Goal: Check status: Check status

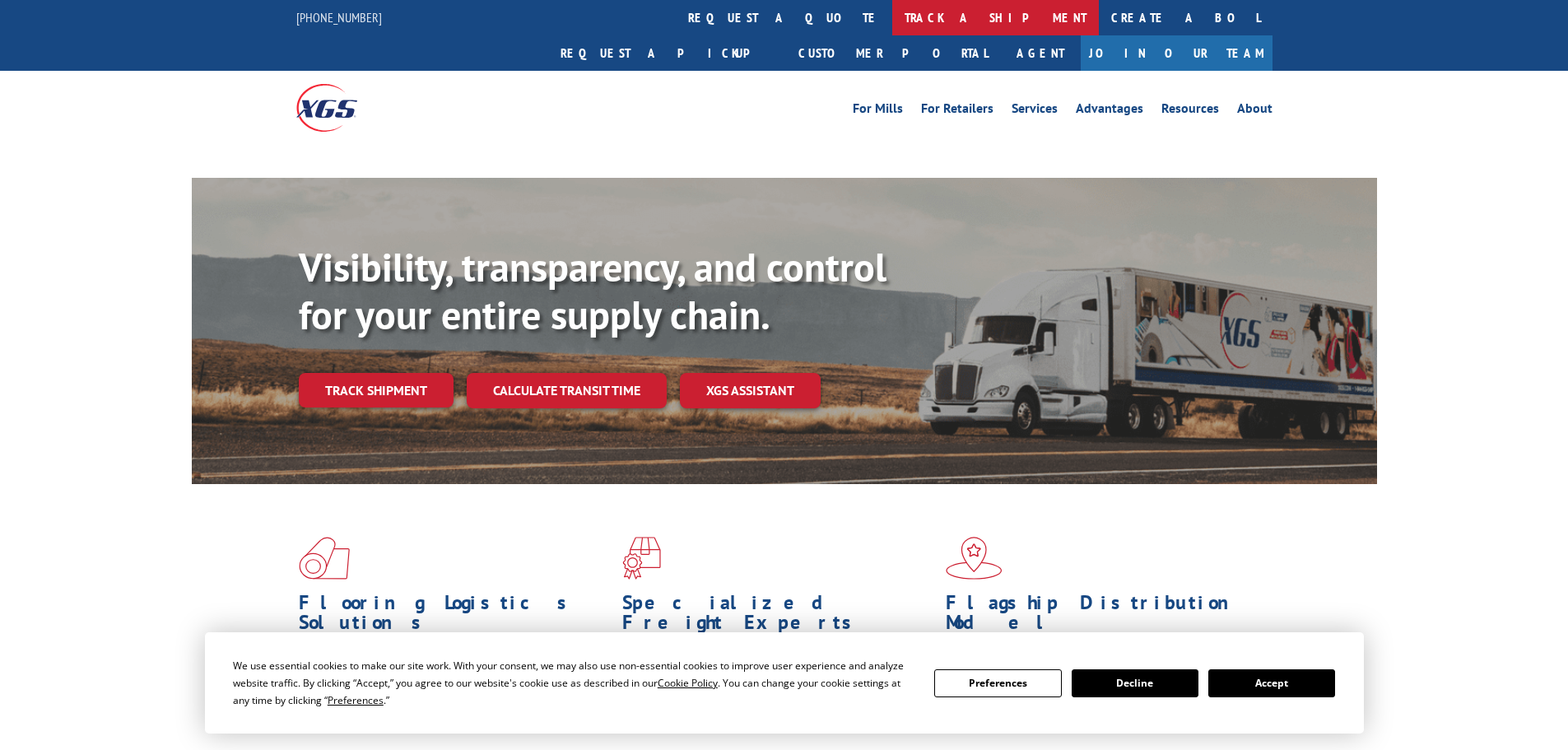
click at [892, 9] on link "track a shipment" at bounding box center [995, 17] width 207 height 35
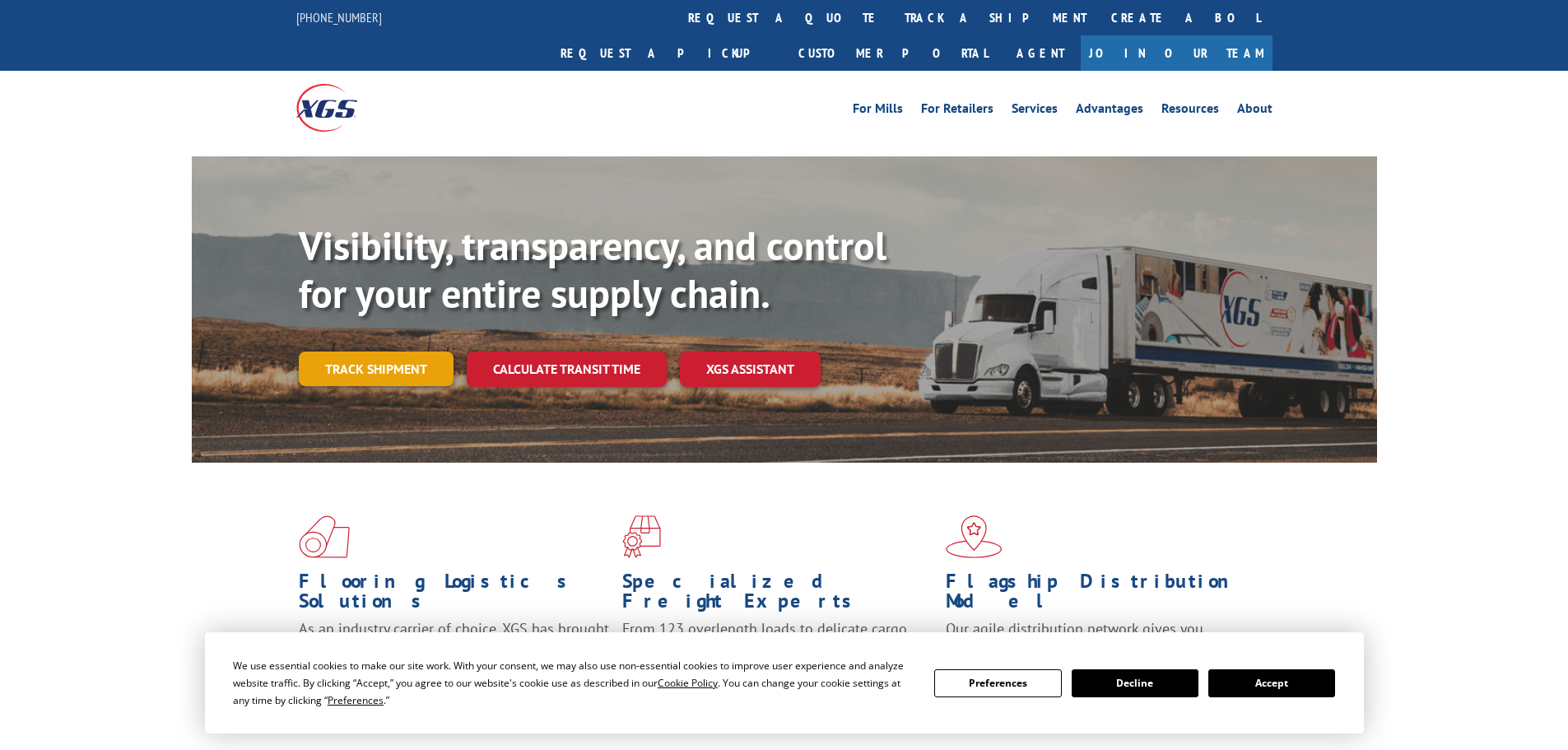
click at [394, 351] on link "Track shipment" at bounding box center [376, 368] width 155 height 35
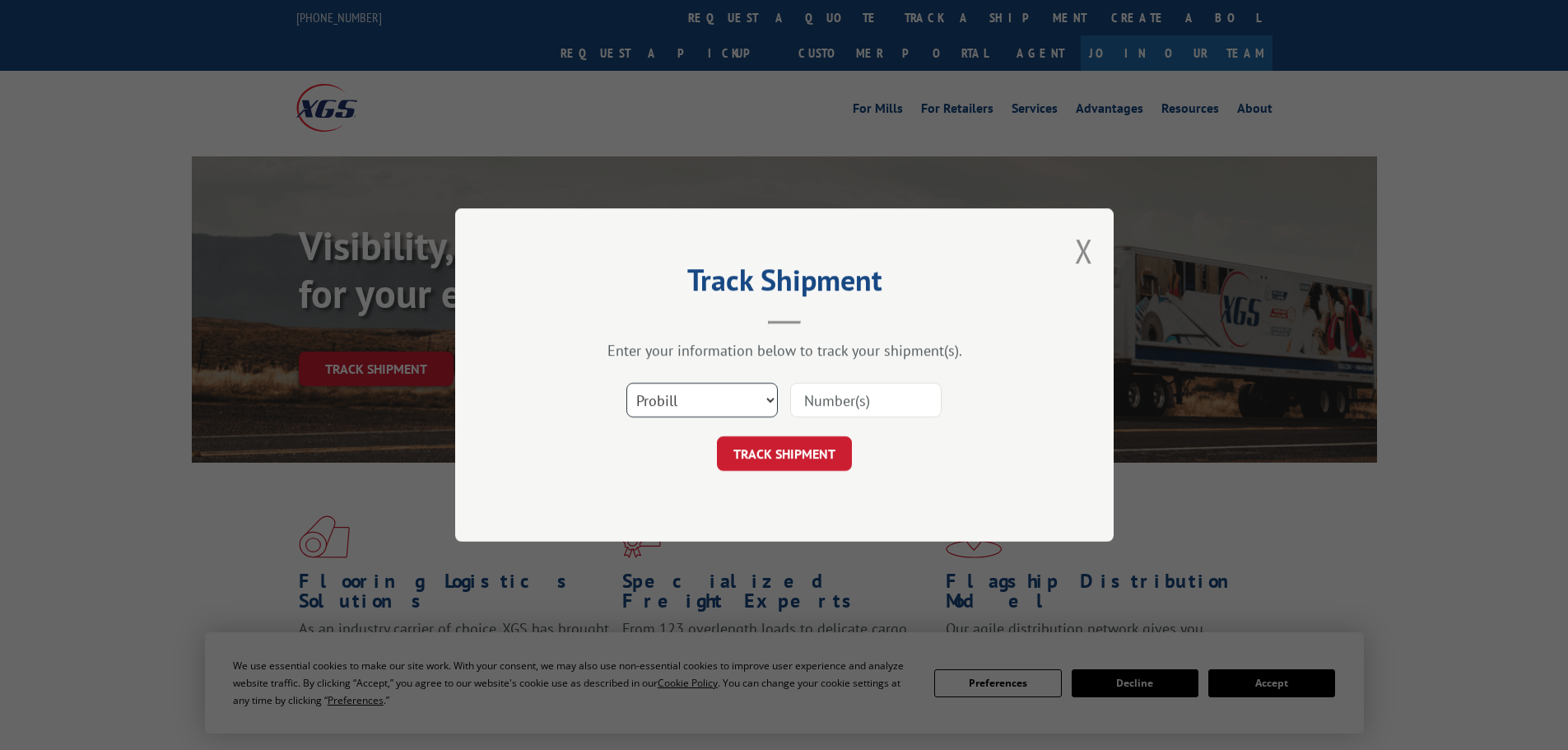
drag, startPoint x: 767, startPoint y: 396, endPoint x: 740, endPoint y: 415, distance: 33.0
click at [767, 396] on select "Select category... Probill BOL PO" at bounding box center [701, 400] width 151 height 35
select select "bol"
click at [626, 383] on select "Select category... Probill BOL PO" at bounding box center [701, 400] width 151 height 35
paste input "2860639"
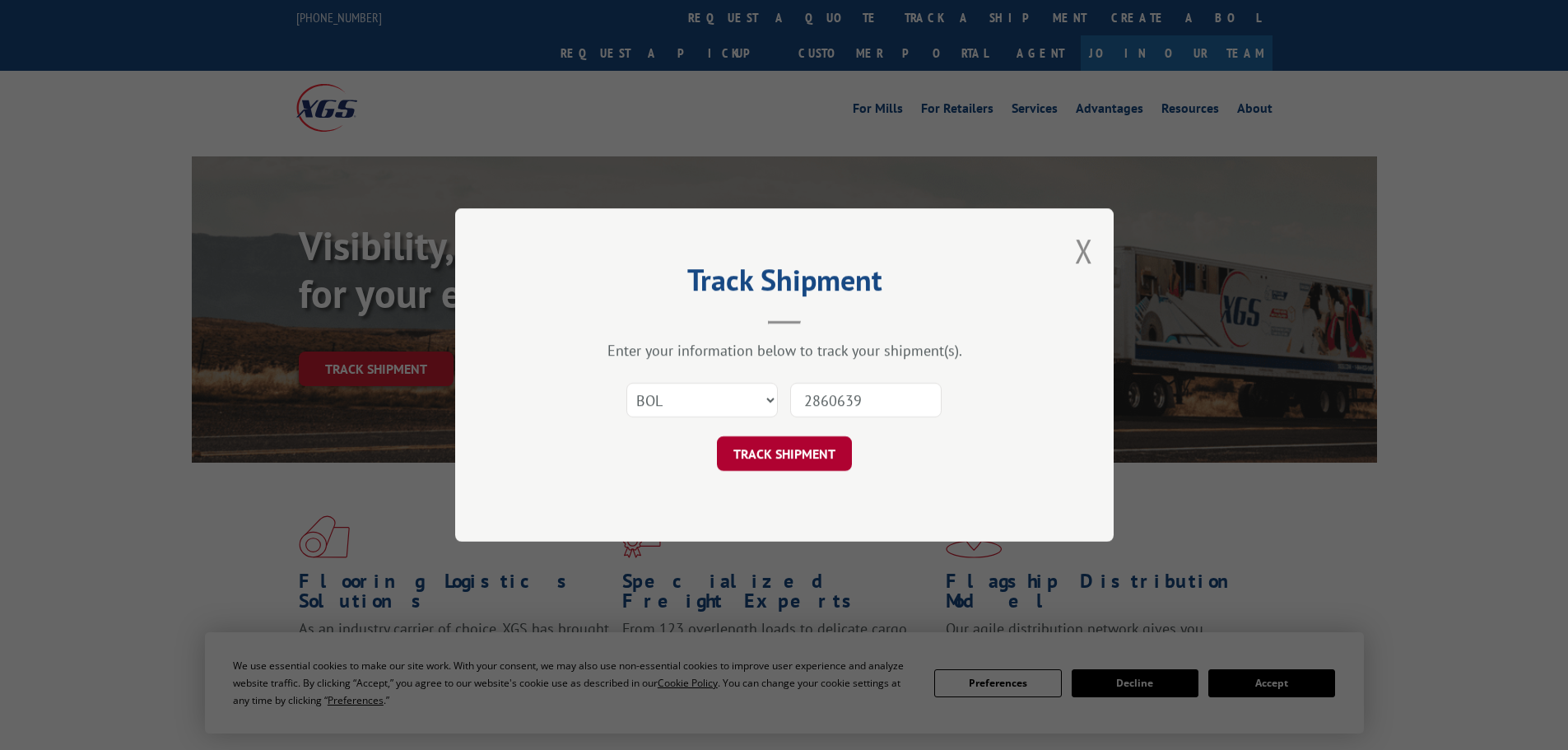
type input "2860639"
click at [777, 452] on button "TRACK SHIPMENT" at bounding box center [784, 453] width 135 height 35
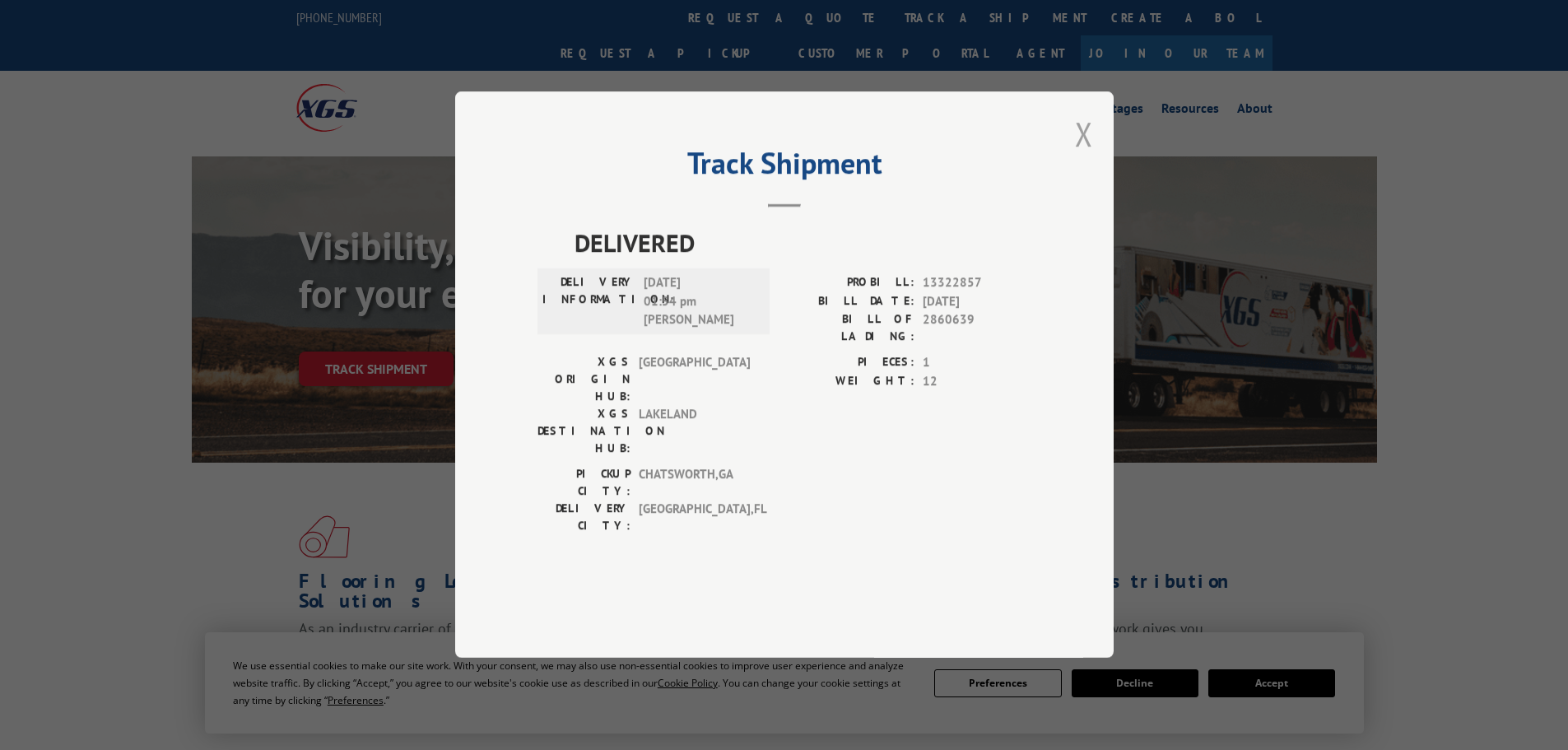
click at [1084, 156] on button "Close modal" at bounding box center [1083, 134] width 18 height 43
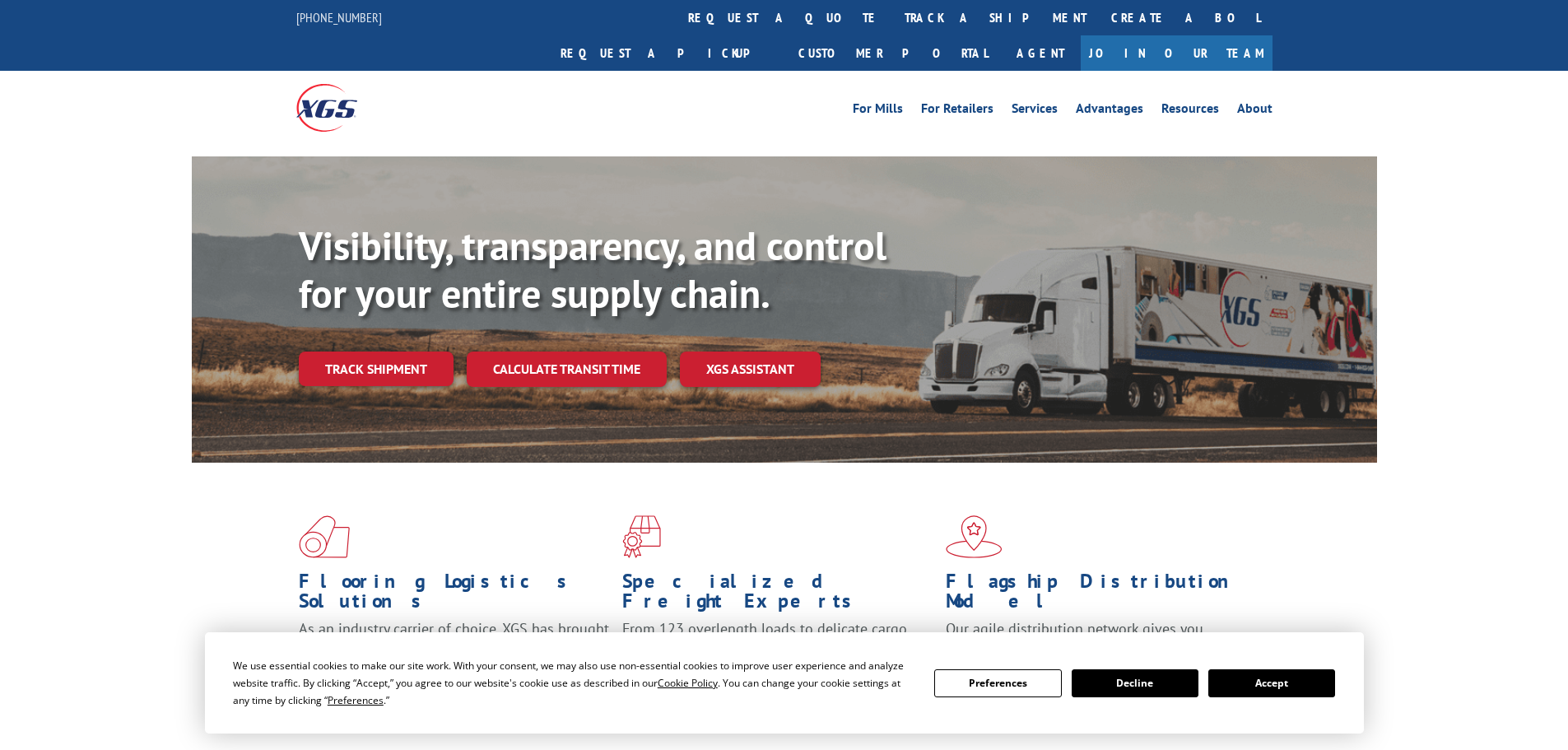
click at [378, 351] on link "Track shipment" at bounding box center [376, 368] width 155 height 35
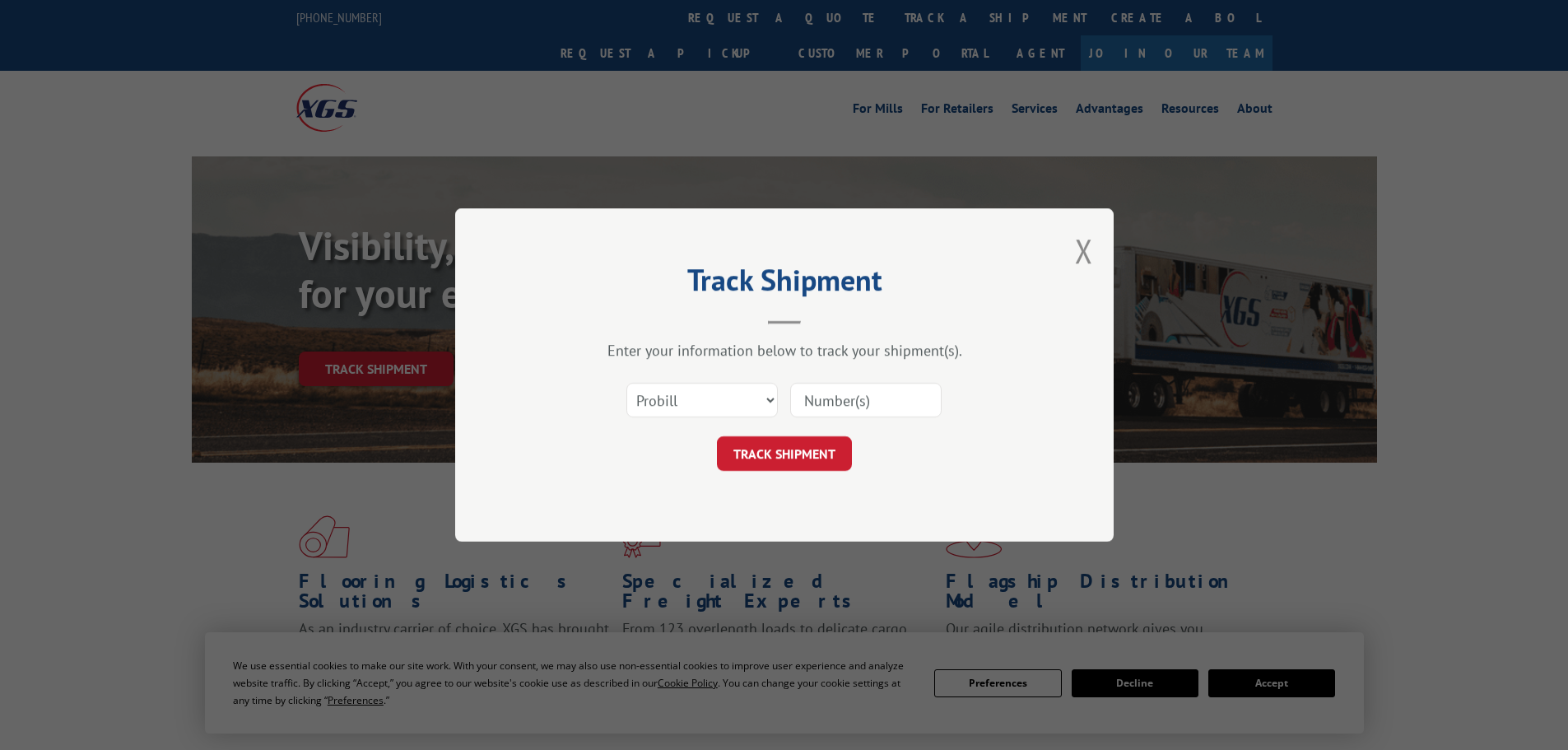
paste input "2860639"
type input "2860639"
click at [777, 456] on button "TRACK SHIPMENT" at bounding box center [784, 453] width 135 height 35
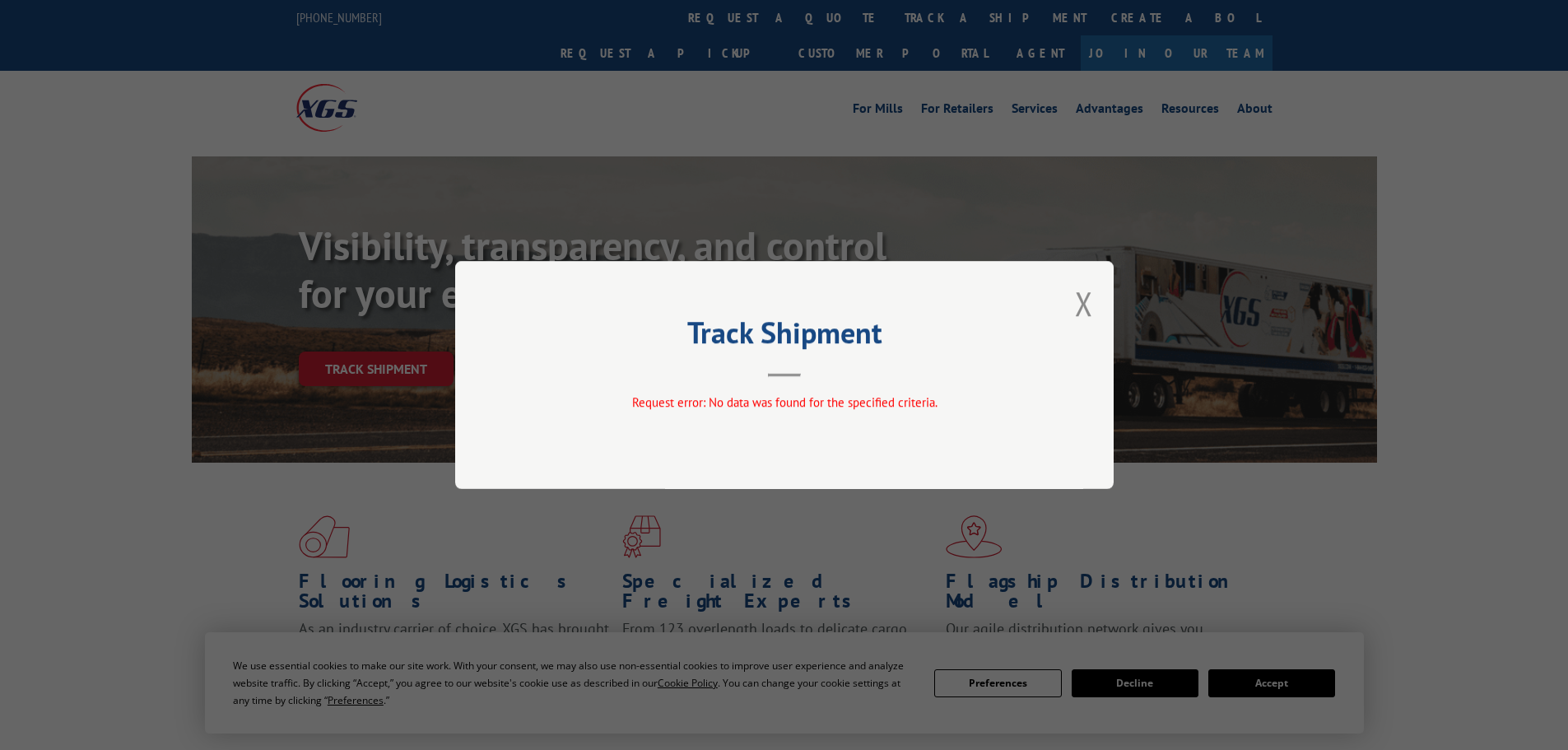
click at [1086, 306] on button "Close modal" at bounding box center [1083, 303] width 18 height 43
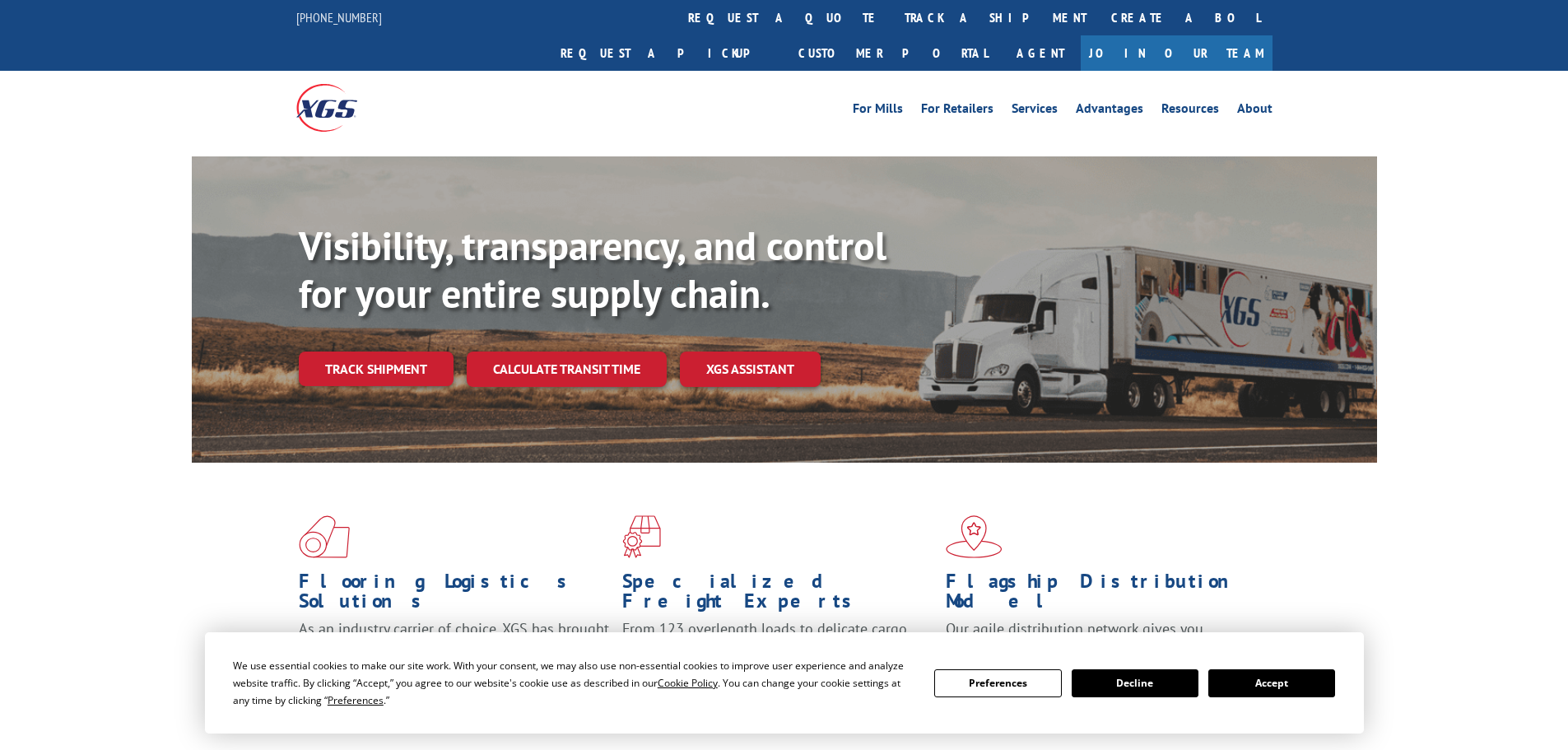
drag, startPoint x: 411, startPoint y: 328, endPoint x: 486, endPoint y: 347, distance: 77.4
click at [411, 351] on link "Track shipment" at bounding box center [376, 368] width 155 height 35
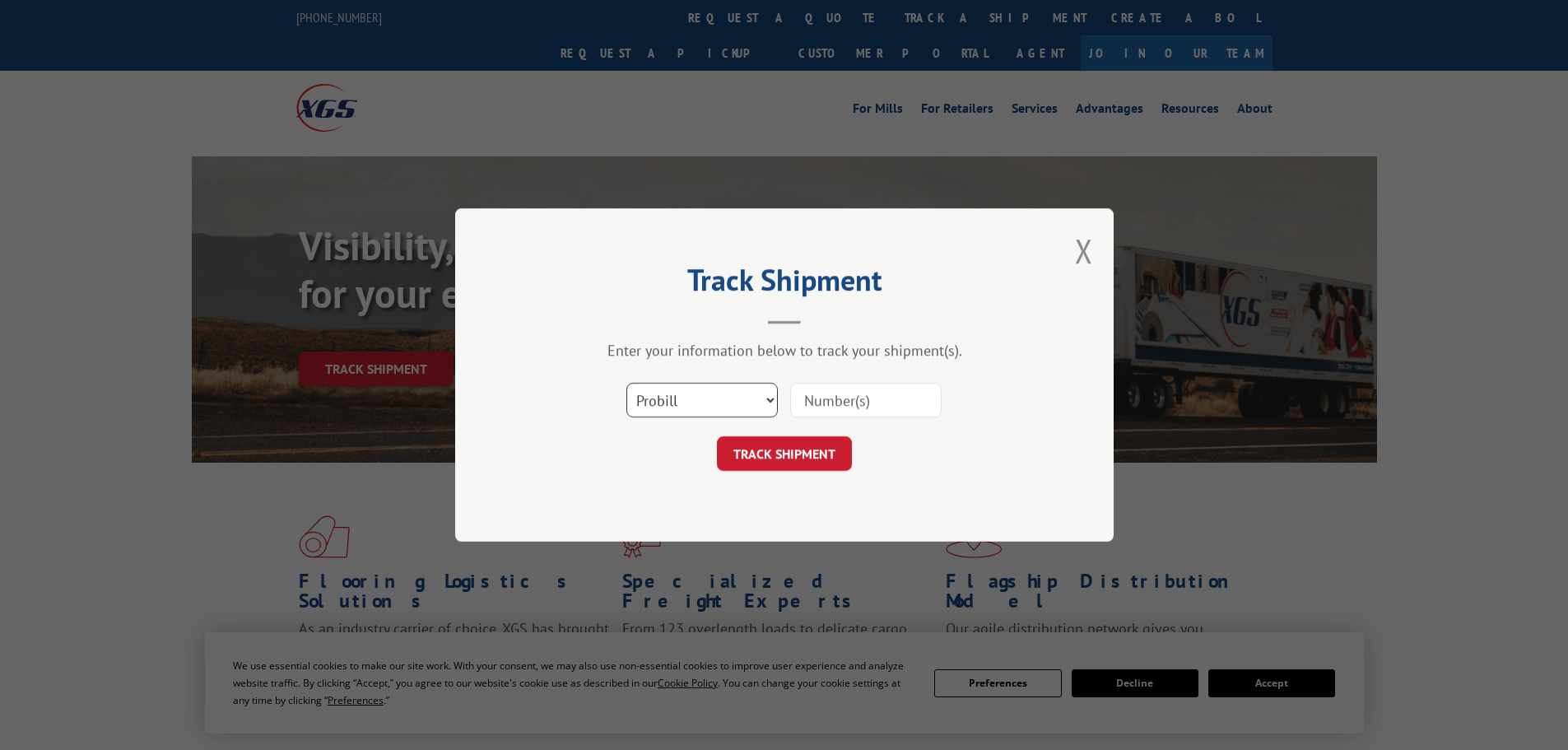
click at [745, 402] on select "Select category... Probill BOL PO" at bounding box center [701, 400] width 151 height 35
select select "po"
click at [626, 383] on select "Select category... Probill BOL PO" at bounding box center [701, 400] width 151 height 35
paste input "295806844"
type input "295806844"
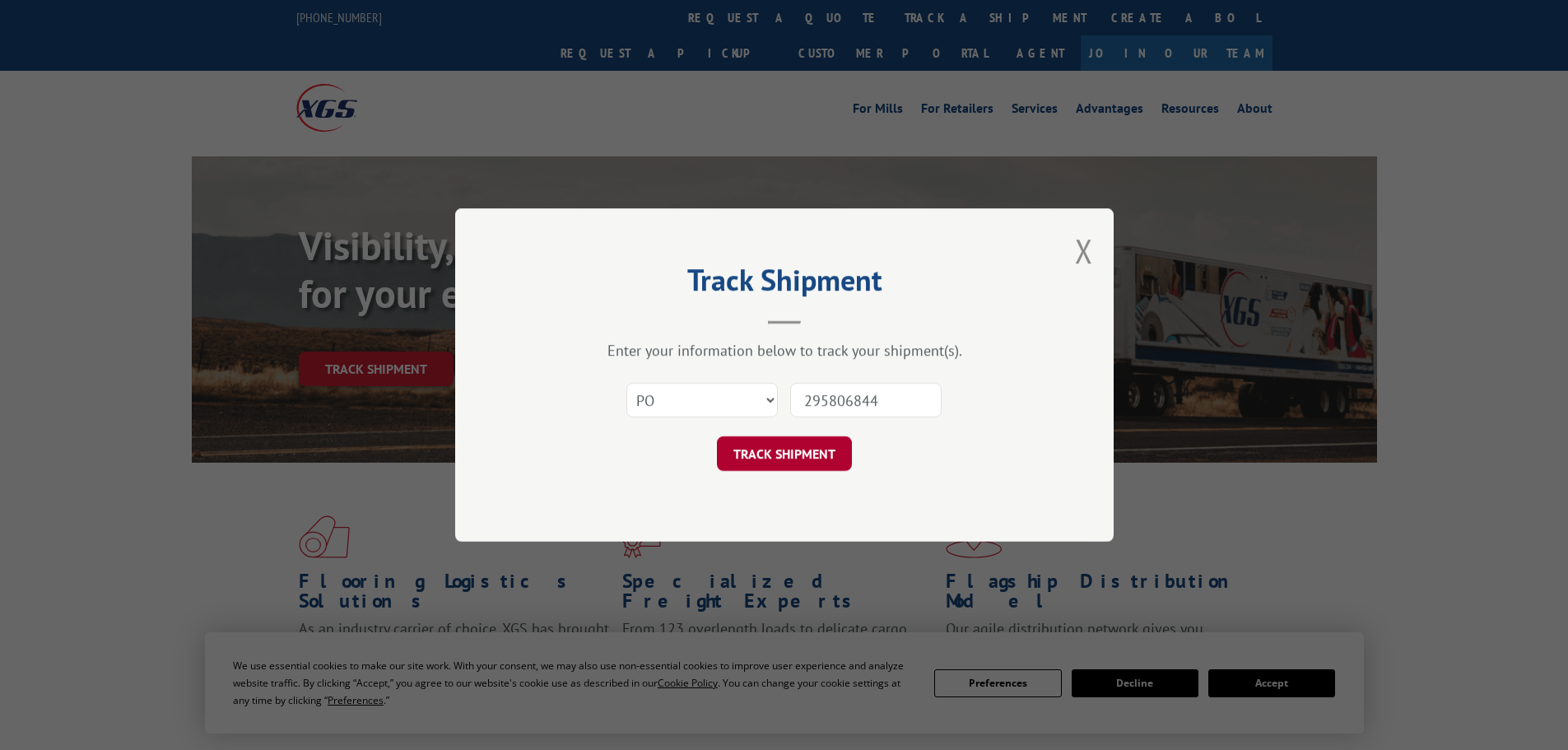
click at [797, 454] on button "TRACK SHIPMENT" at bounding box center [784, 453] width 135 height 35
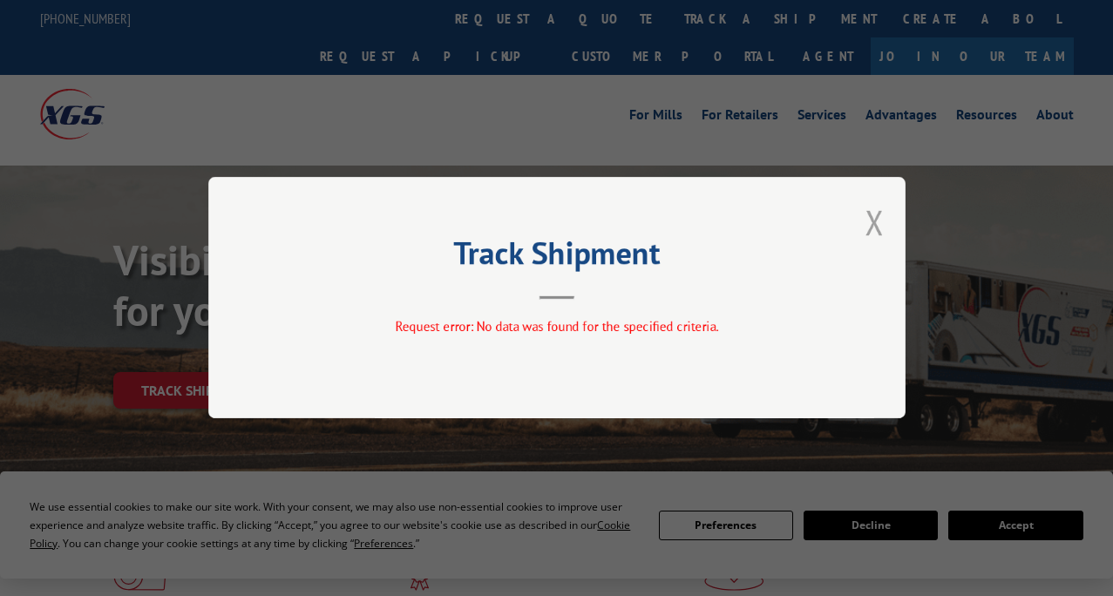
click at [877, 215] on button "Close modal" at bounding box center [874, 222] width 19 height 46
